Goal: Communication & Community: Answer question/provide support

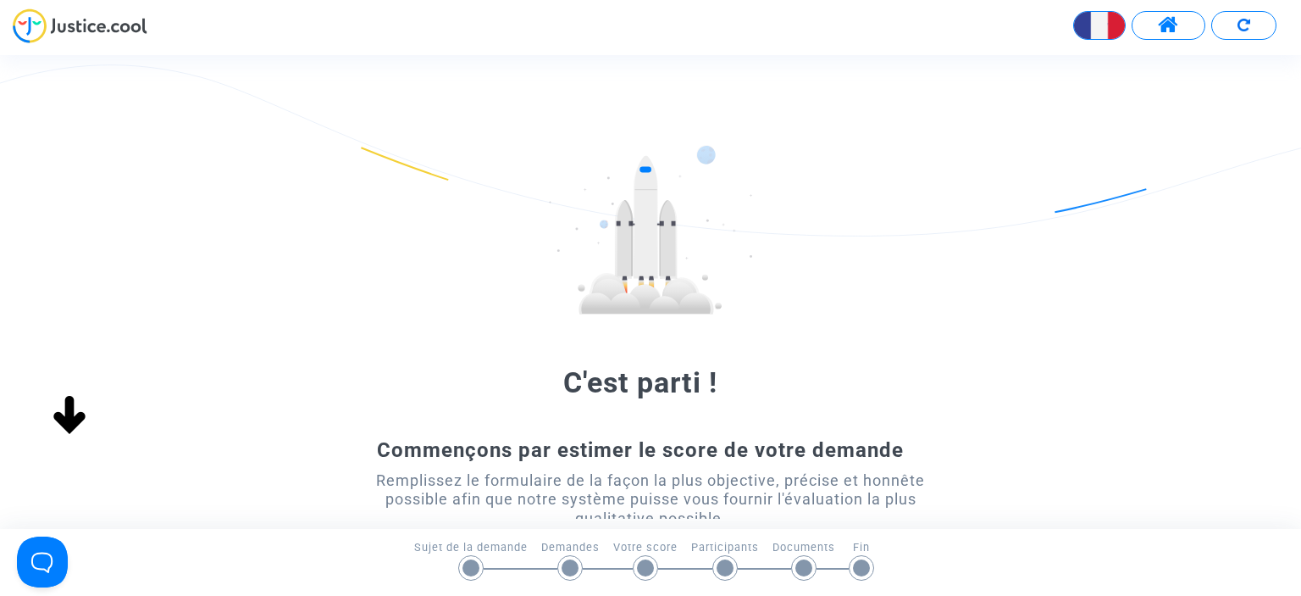
click at [1091, 266] on div "C'est parti ! Commençons par estimer le score de votre demande Remplissez le fo…" at bounding box center [650, 423] width 1301 height 556
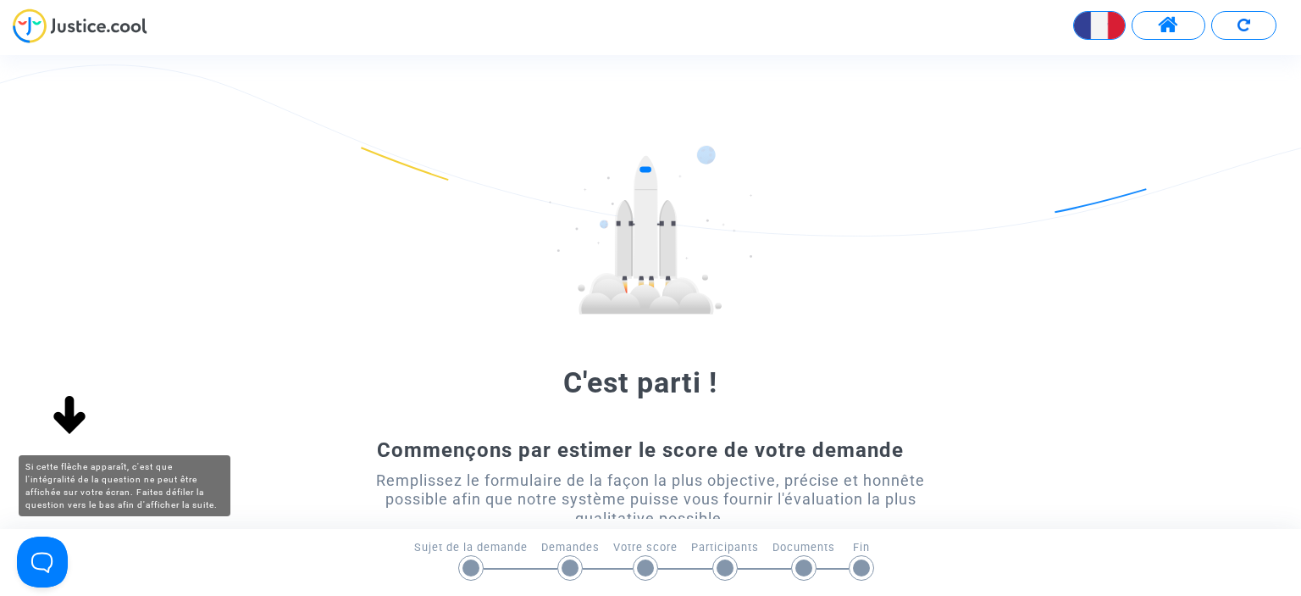
click at [62, 420] on img at bounding box center [69, 416] width 54 height 54
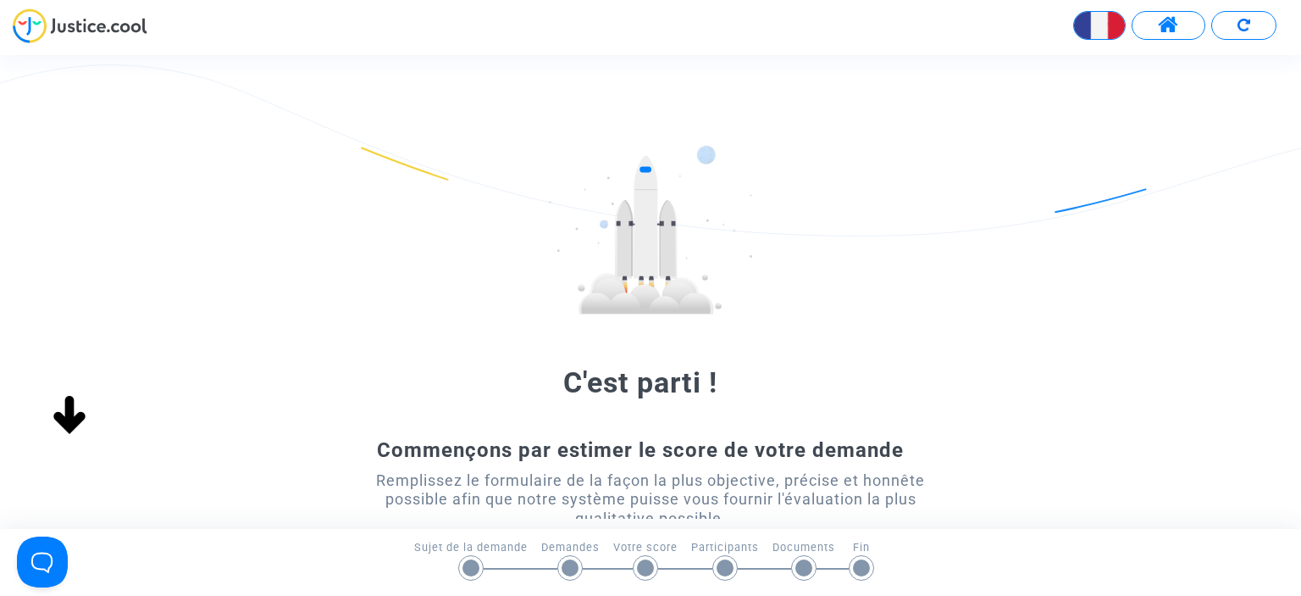
click at [62, 420] on img at bounding box center [69, 416] width 54 height 54
click at [1169, 25] on span at bounding box center [1168, 25] width 21 height 22
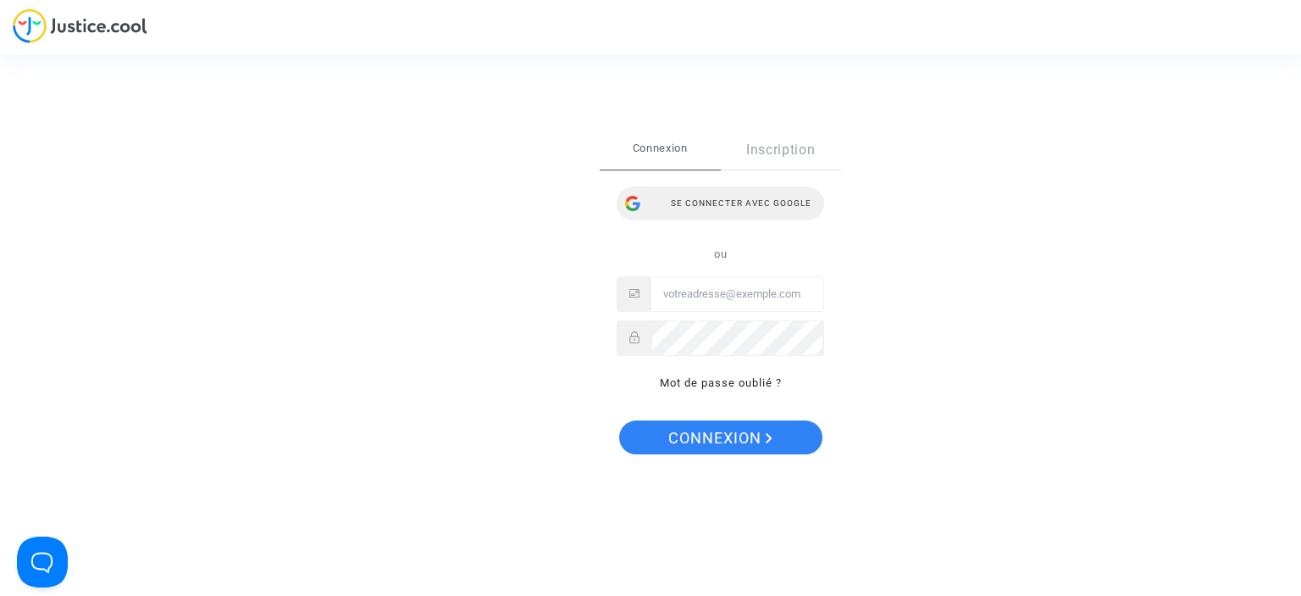
click at [778, 204] on div "Se connecter avec Google" at bounding box center [721, 203] width 208 height 34
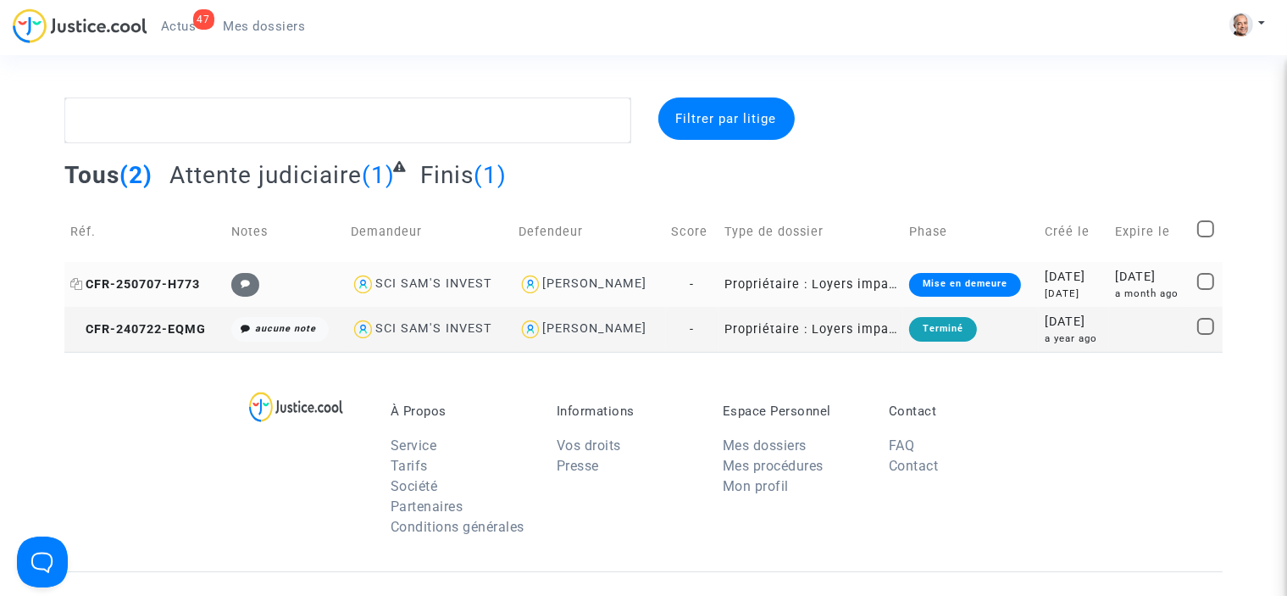
click at [166, 286] on span "CFR-250707-H773" at bounding box center [135, 284] width 130 height 14
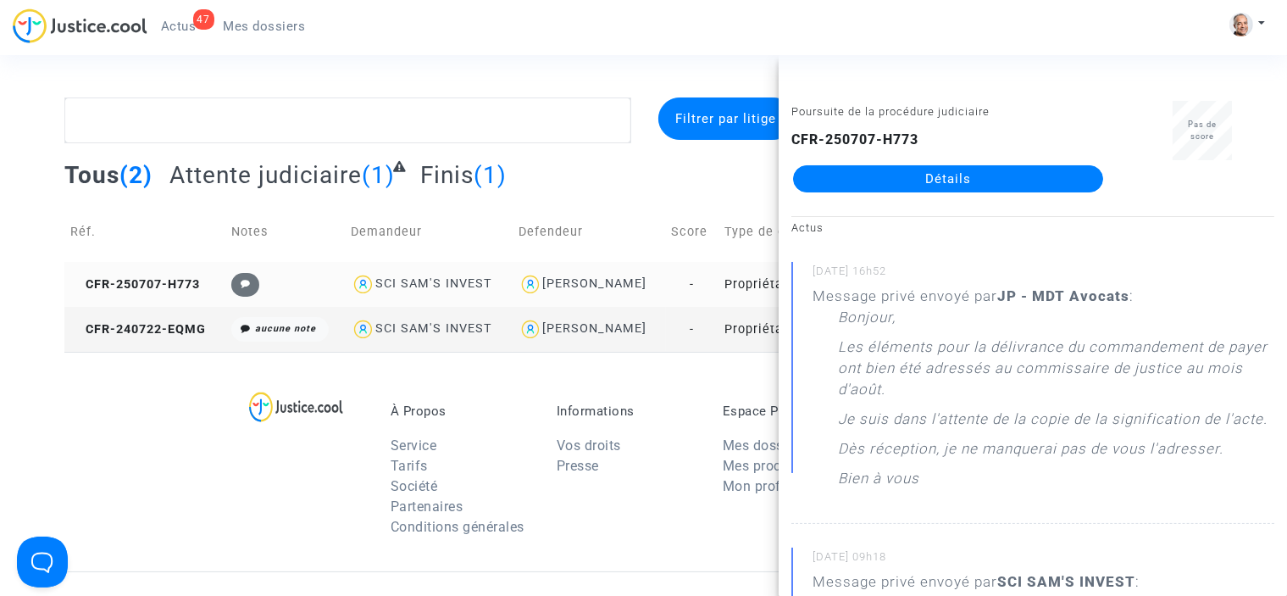
click at [417, 285] on div "SCI SAM'S INVEST" at bounding box center [433, 283] width 117 height 14
type textarea "@"SCI SAM'S INVEST" @"JP - MDT Avocats""
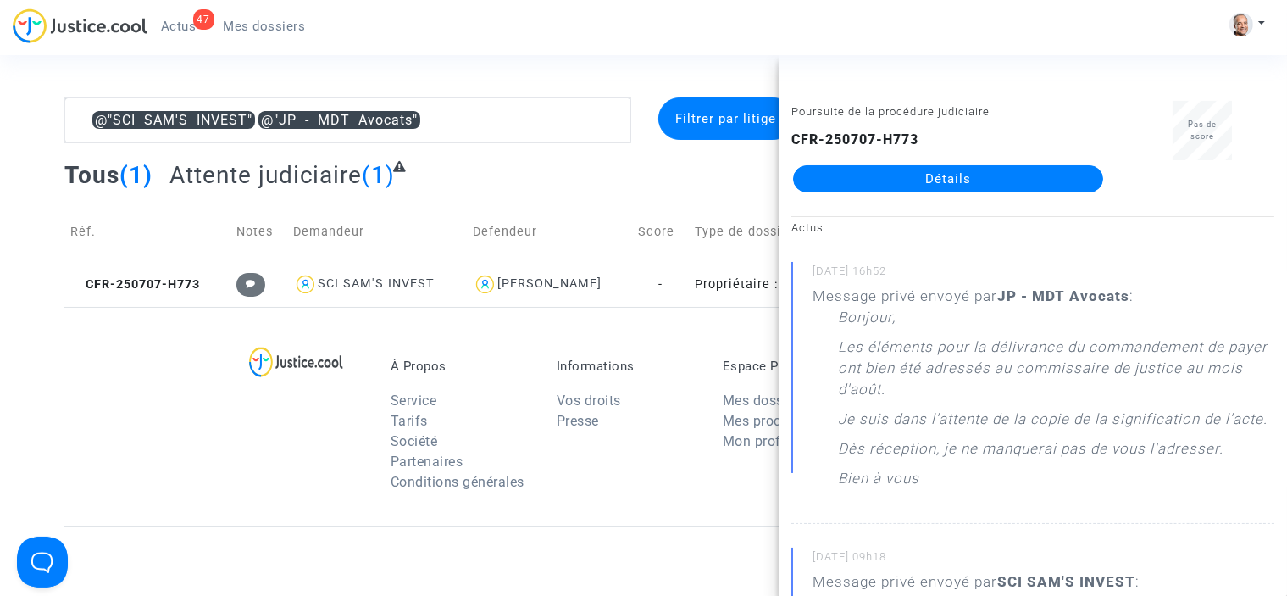
click at [1035, 185] on link "Détails" at bounding box center [948, 178] width 310 height 27
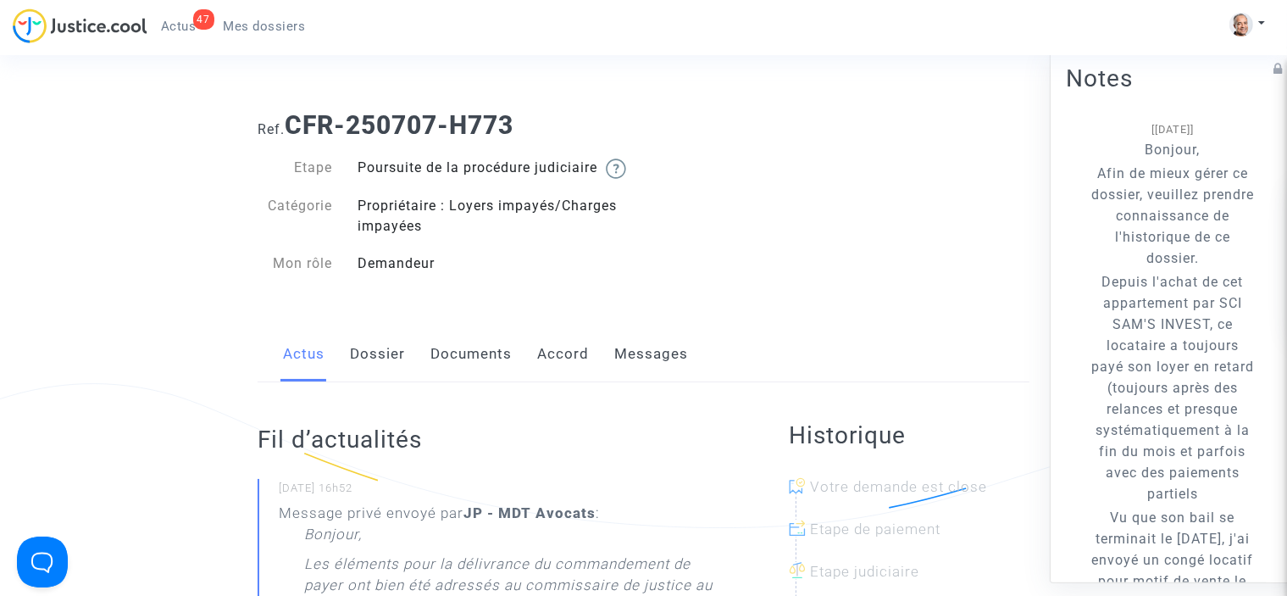
click at [617, 371] on link "Messages" at bounding box center [651, 354] width 74 height 56
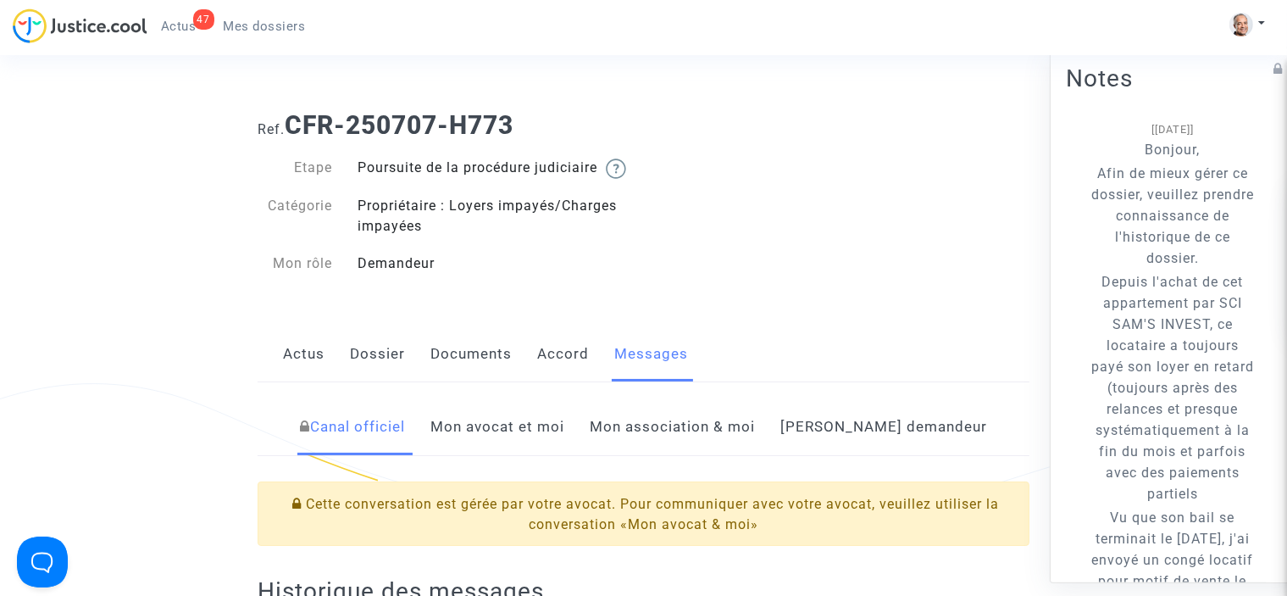
click at [564, 445] on link "Mon avocat et moi" at bounding box center [497, 427] width 134 height 56
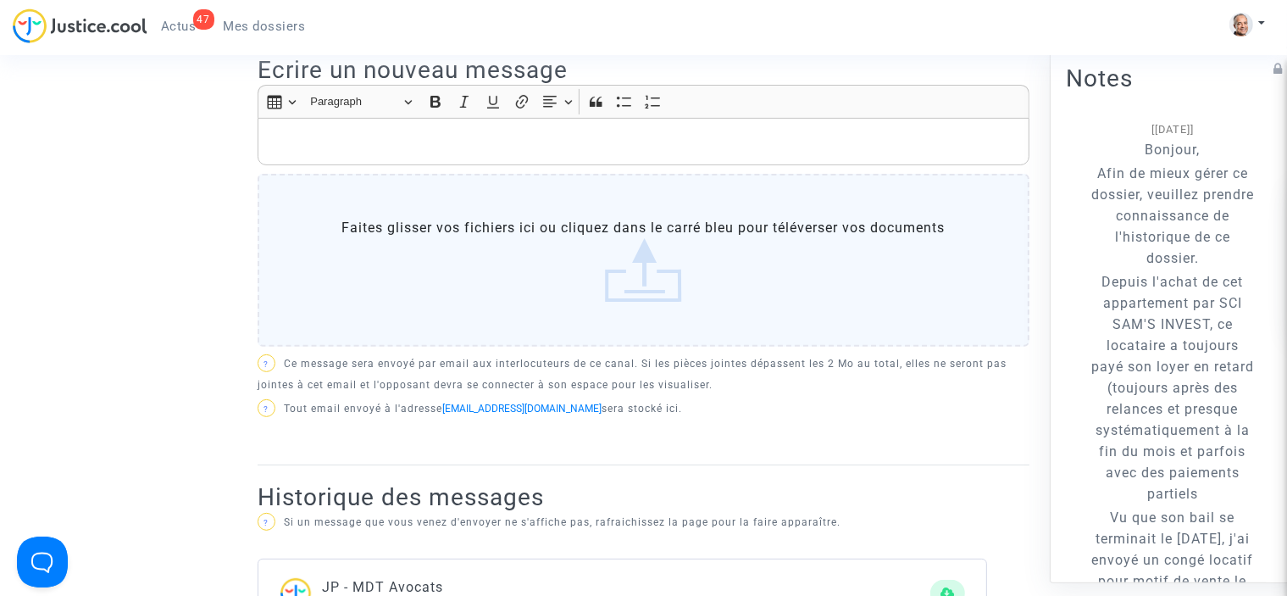
scroll to position [515, 0]
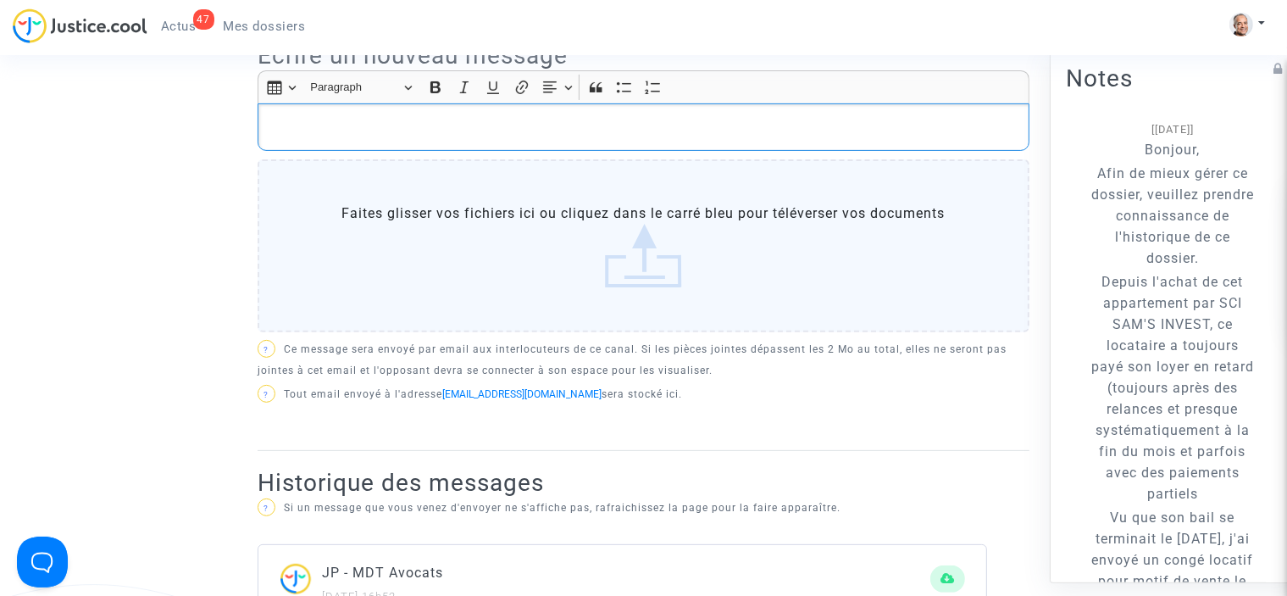
click at [985, 138] on p "Rich Text Editor, main" at bounding box center [644, 127] width 754 height 21
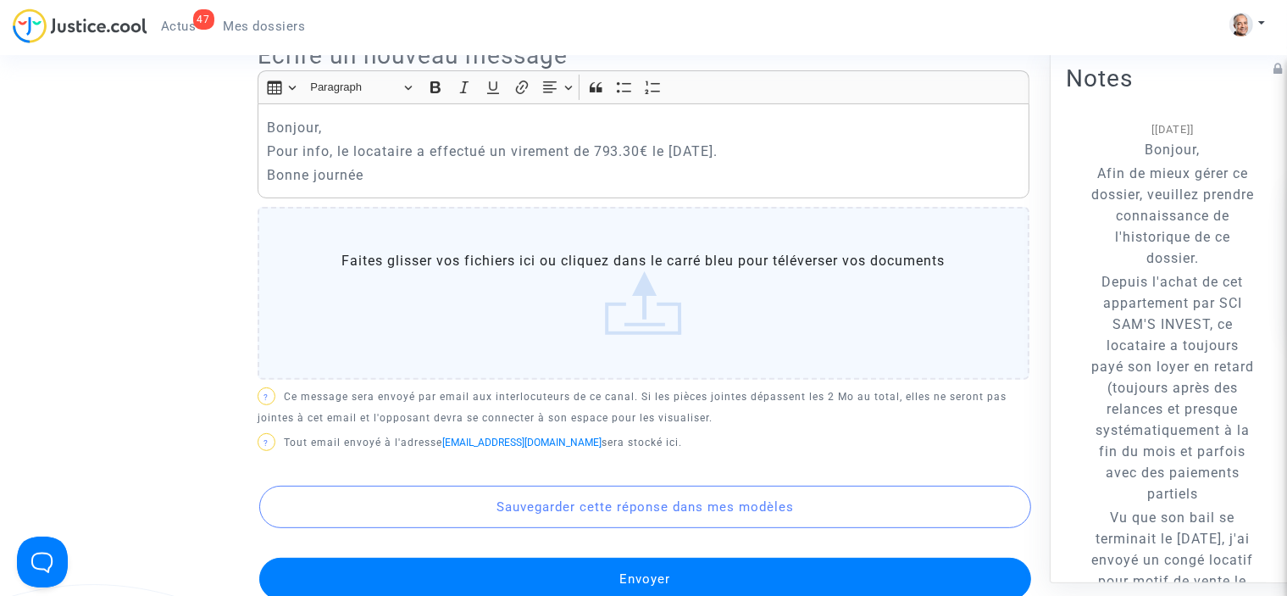
click at [883, 587] on button "Envoyer" at bounding box center [645, 578] width 772 height 42
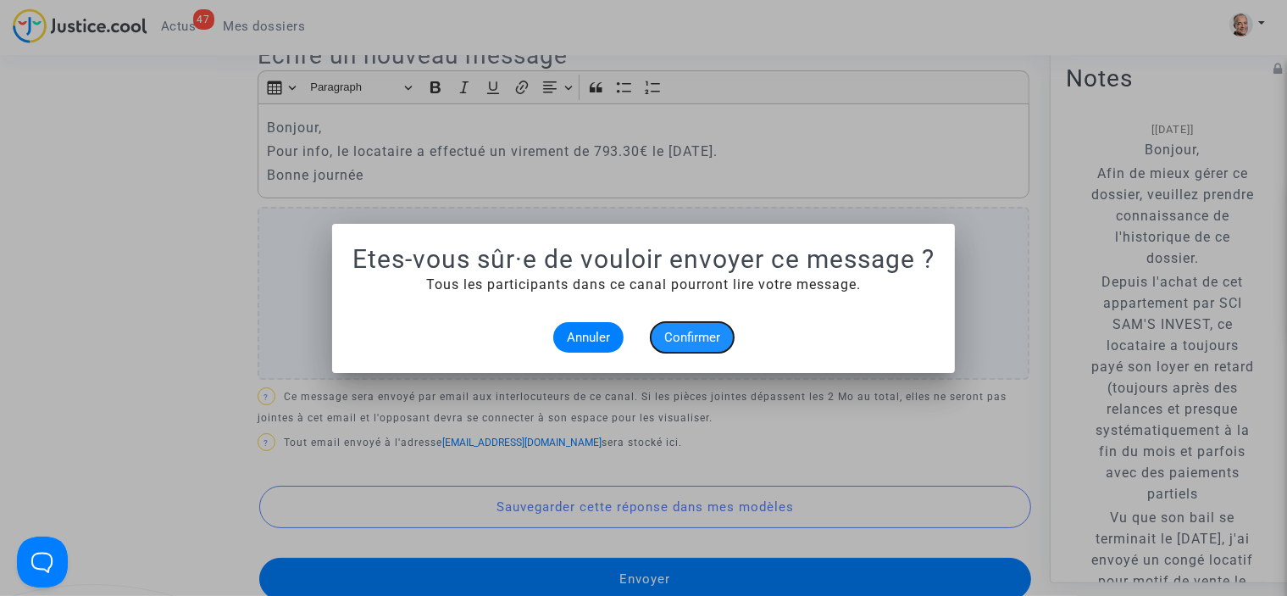
click at [694, 335] on span "Confirmer" at bounding box center [692, 337] width 56 height 15
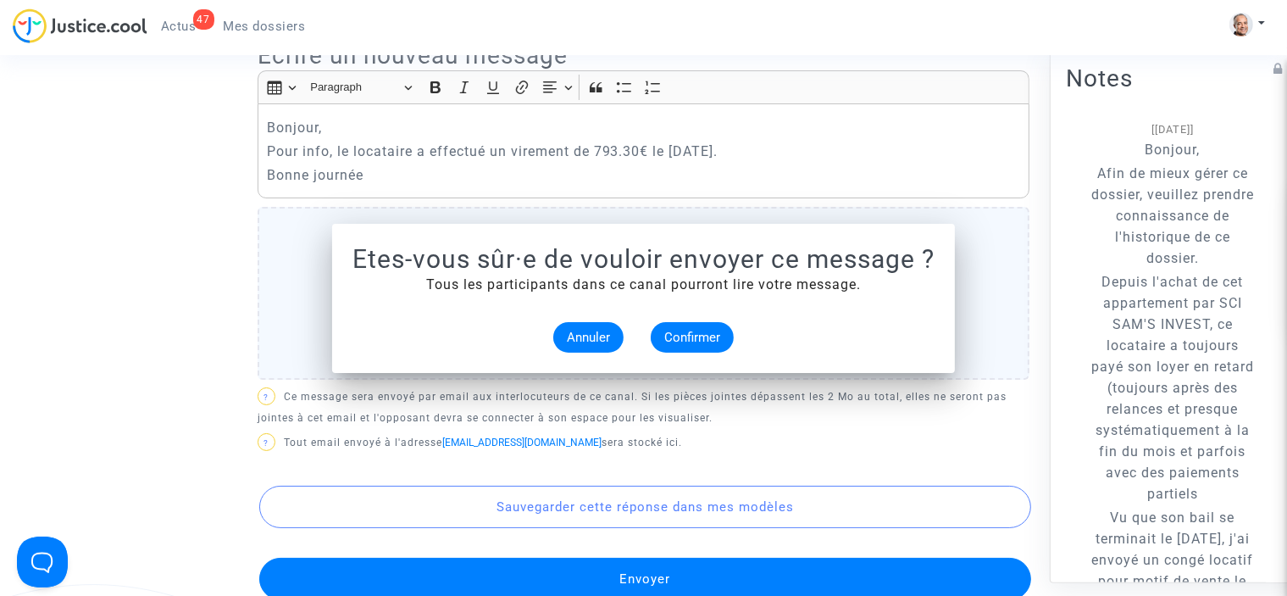
scroll to position [515, 0]
